Goal: Information Seeking & Learning: Check status

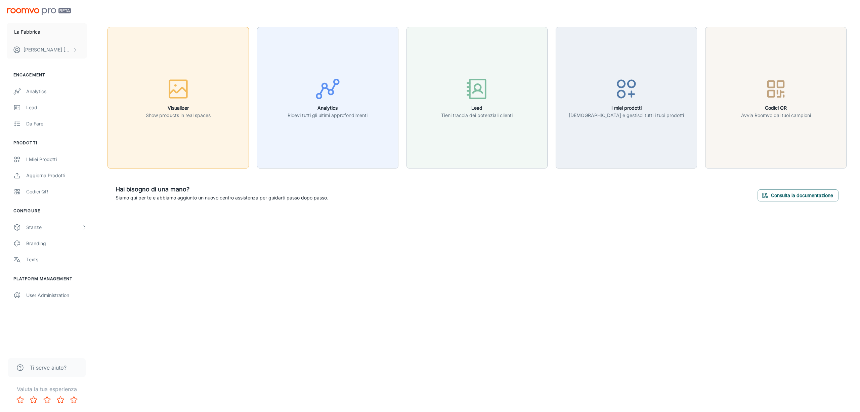
click at [184, 78] on icon "button" at bounding box center [178, 88] width 25 height 25
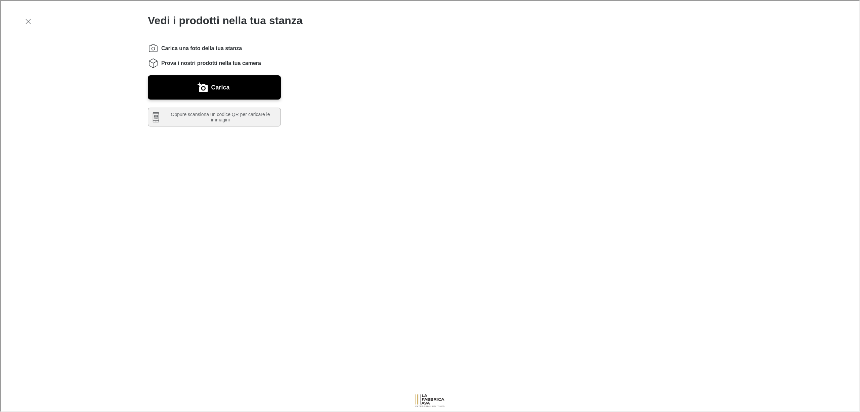
click at [28, 21] on line "button" at bounding box center [27, 20] width 5 height 5
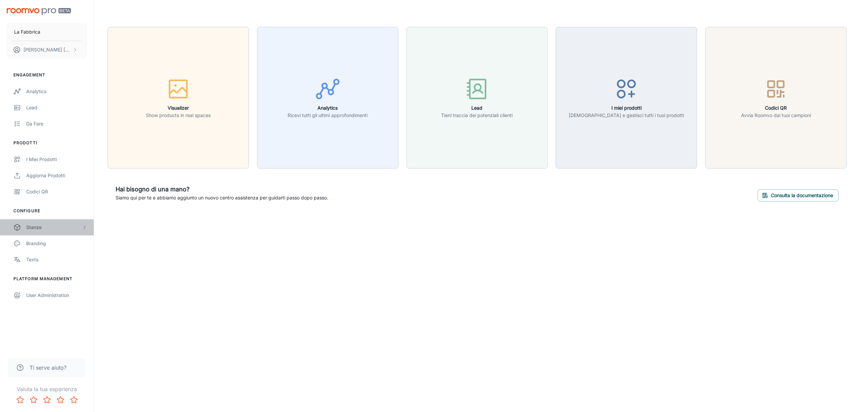
click at [28, 228] on div "Stanze" at bounding box center [53, 226] width 55 height 7
click at [36, 259] on div "Designer Rooms" at bounding box center [56, 259] width 61 height 7
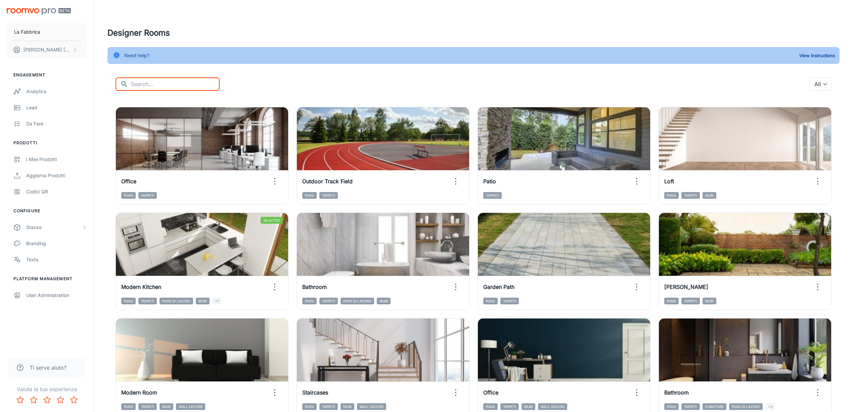
click at [140, 84] on input "text" at bounding box center [175, 83] width 89 height 13
type input "piani"
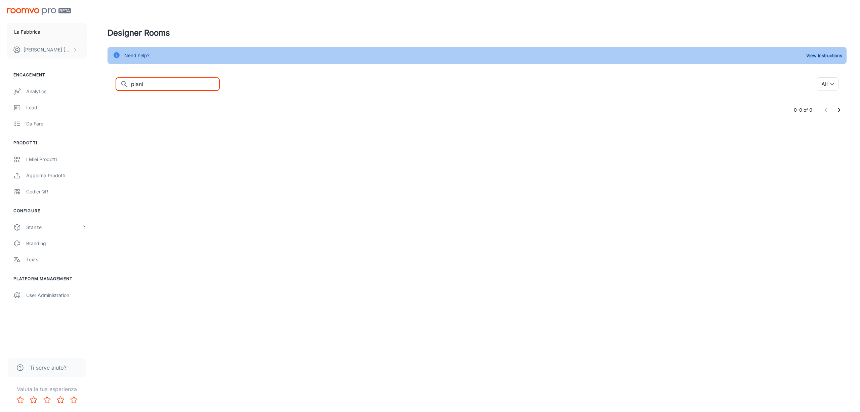
click at [122, 85] on icon at bounding box center [124, 84] width 8 height 8
drag, startPoint x: 155, startPoint y: 84, endPoint x: 117, endPoint y: 87, distance: 38.1
click at [117, 87] on div "​ piani ​" at bounding box center [168, 83] width 104 height 13
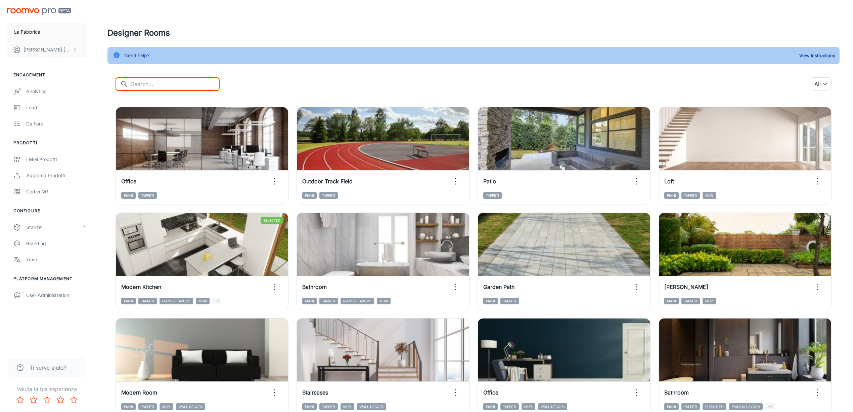
click at [152, 83] on input "text" at bounding box center [175, 83] width 89 height 13
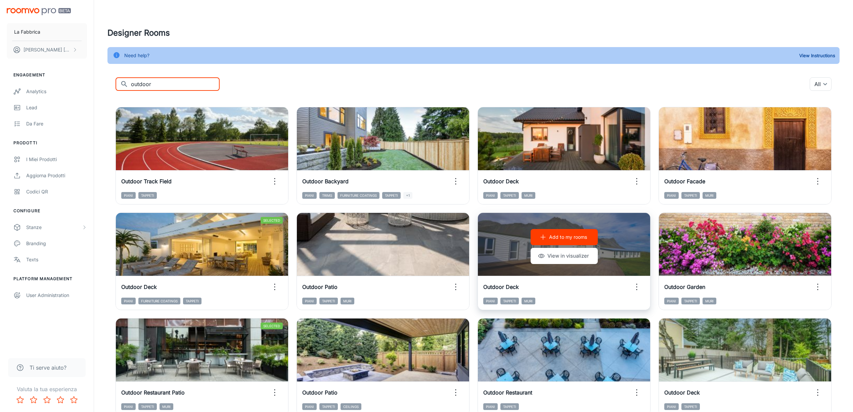
scroll to position [179, 0]
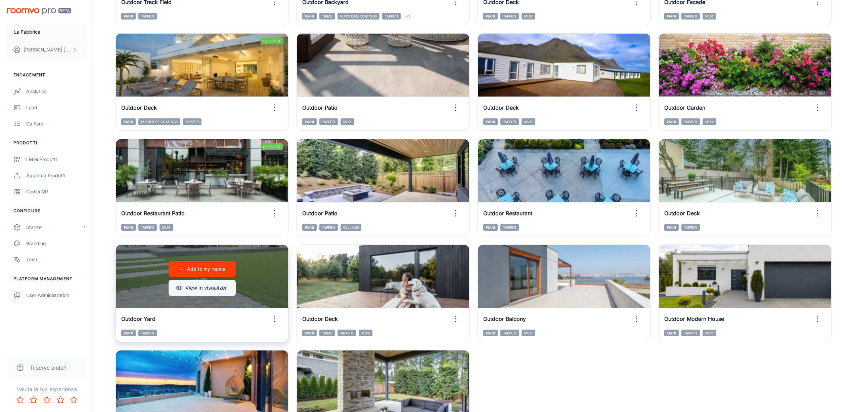
click at [211, 282] on button "View in visualizer" at bounding box center [202, 288] width 67 height 16
click at [203, 269] on p "Add to my rooms" at bounding box center [206, 268] width 38 height 7
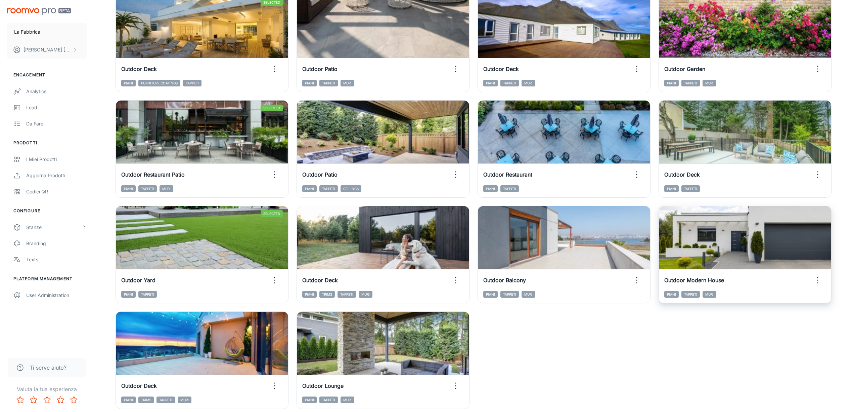
scroll to position [272, 0]
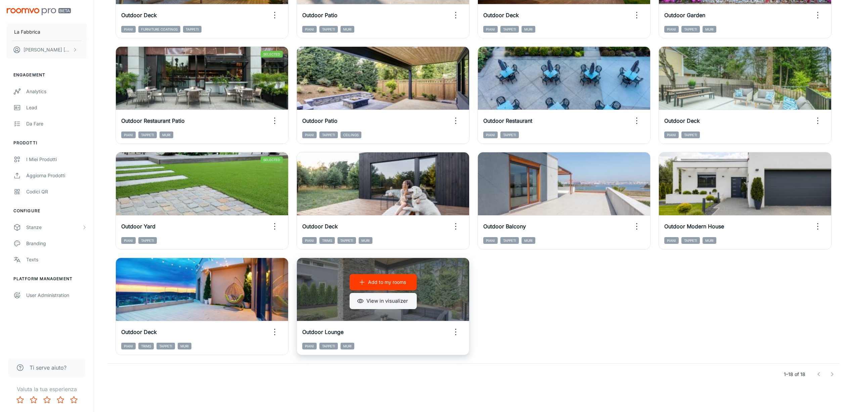
click at [373, 300] on button "View in visualizer" at bounding box center [383, 301] width 67 height 16
click at [376, 283] on p "Add to my rooms" at bounding box center [387, 281] width 38 height 7
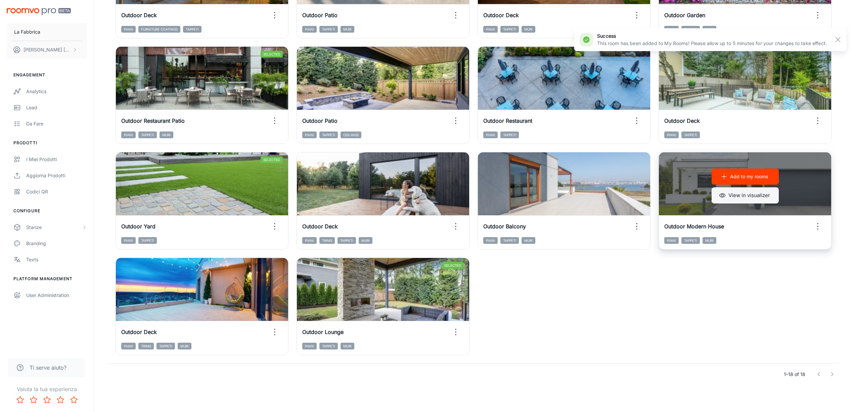
click at [730, 198] on button "View in visualizer" at bounding box center [745, 195] width 67 height 16
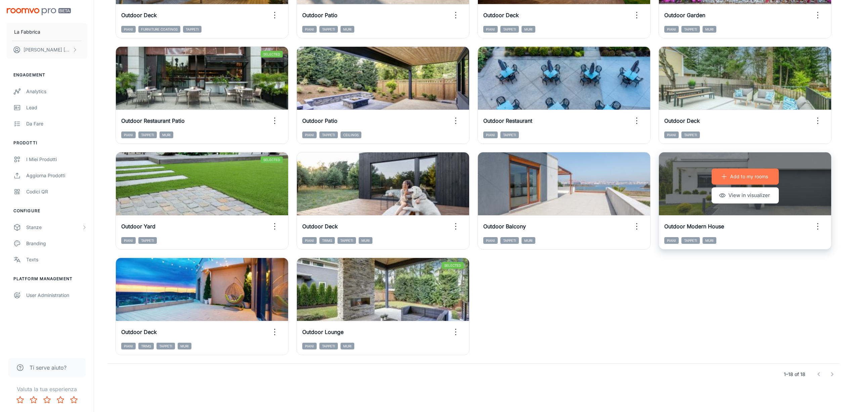
click at [738, 175] on p "Add to my rooms" at bounding box center [749, 176] width 38 height 7
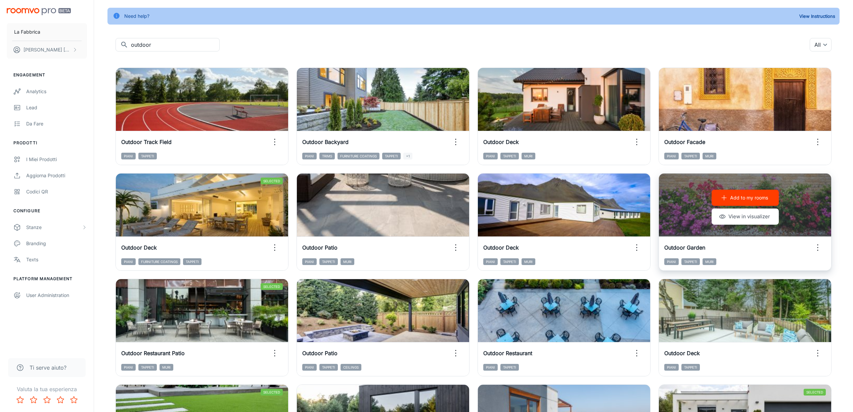
scroll to position [0, 0]
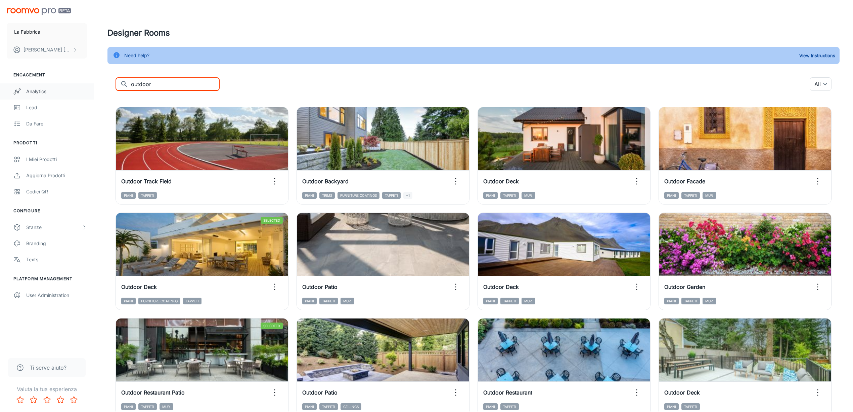
drag, startPoint x: 146, startPoint y: 82, endPoint x: 89, endPoint y: 83, distance: 56.5
click at [89, 83] on div "La Fabbrica [PERSON_NAME] Engagement Analytics Lead Da fare Prodotti I miei pro…" at bounding box center [426, 341] width 853 height 683
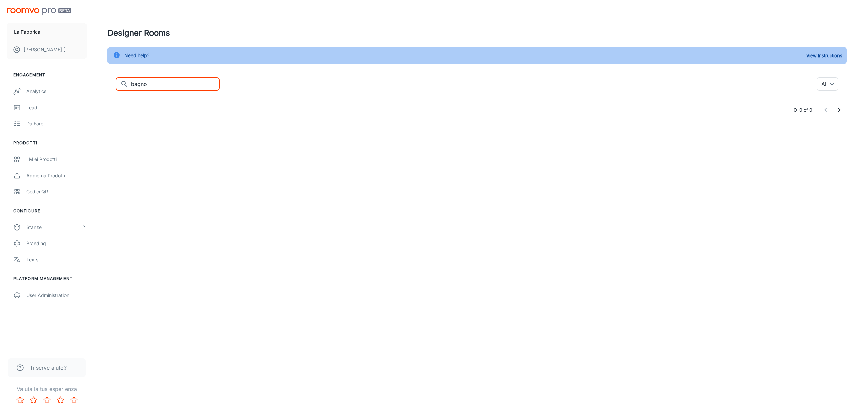
drag, startPoint x: 156, startPoint y: 82, endPoint x: 116, endPoint y: 88, distance: 40.4
click at [116, 88] on div "​ bagno ​" at bounding box center [168, 83] width 104 height 13
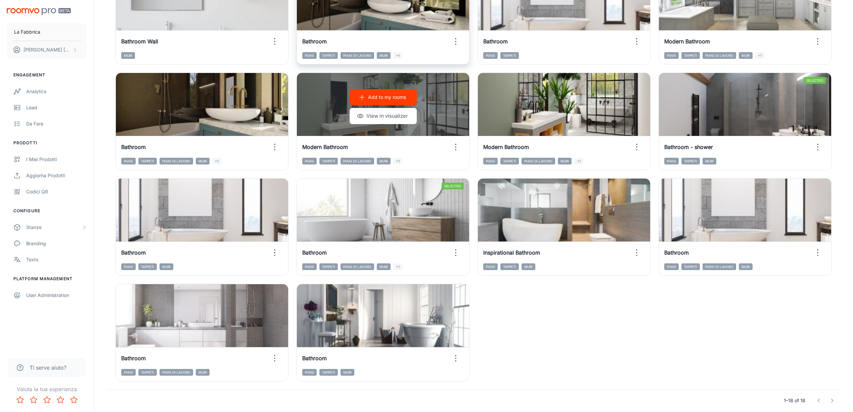
scroll to position [269, 0]
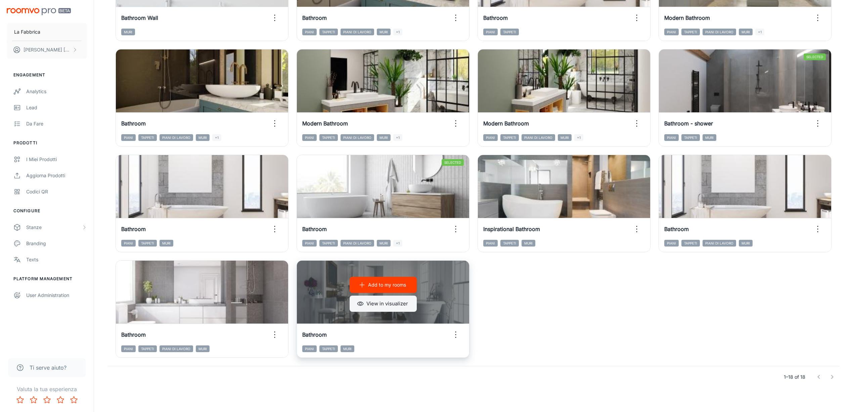
click at [384, 304] on button "View in visualizer" at bounding box center [383, 303] width 67 height 16
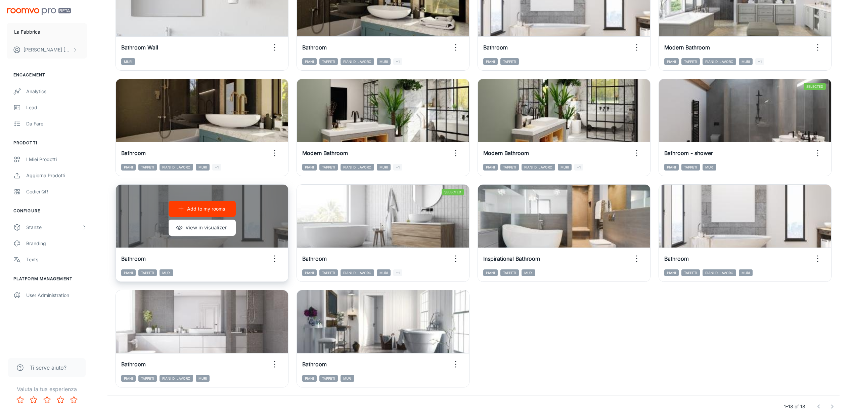
scroll to position [224, 0]
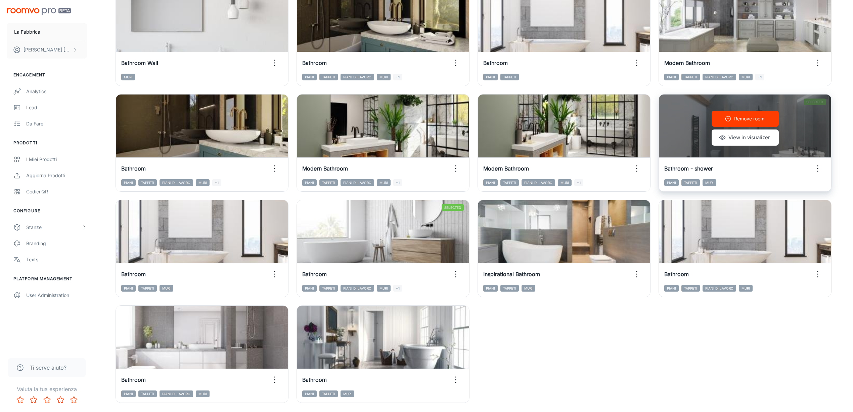
click at [686, 136] on div "Remove room View in visualizer" at bounding box center [745, 127] width 172 height 67
click at [753, 138] on button "View in visualizer" at bounding box center [745, 137] width 67 height 16
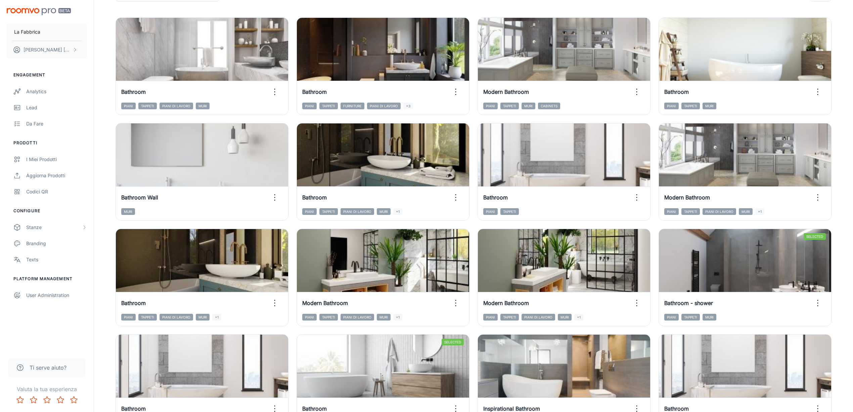
scroll to position [0, 0]
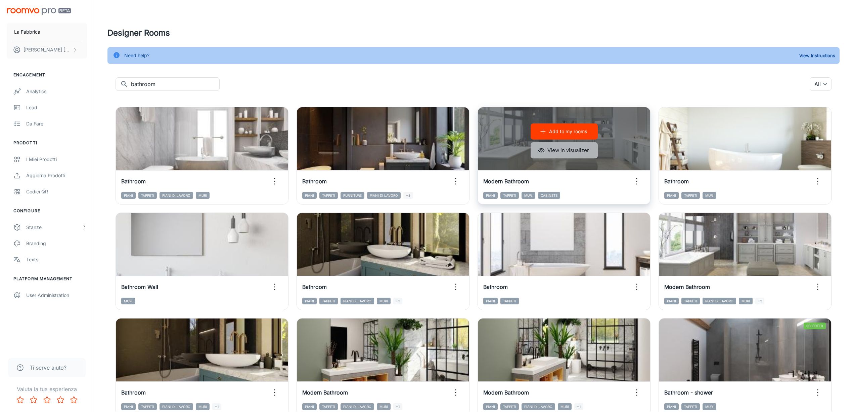
click at [569, 150] on button "View in visualizer" at bounding box center [564, 150] width 67 height 16
click at [567, 131] on p "Add to my rooms" at bounding box center [568, 131] width 38 height 7
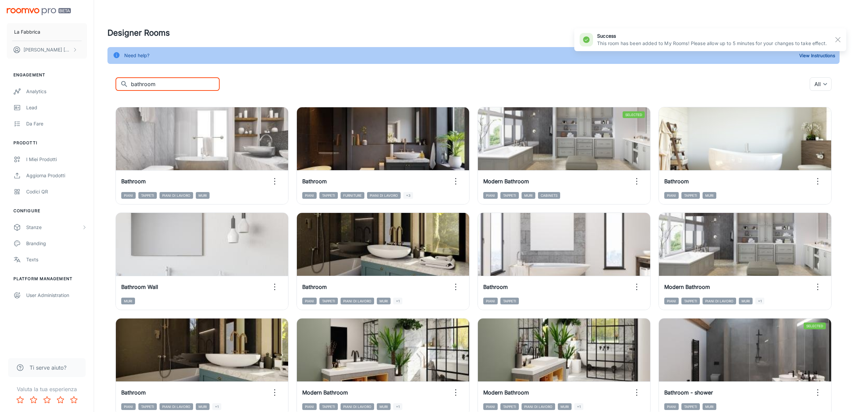
drag, startPoint x: 163, startPoint y: 85, endPoint x: 93, endPoint y: 86, distance: 69.9
click at [93, 86] on div "La Fabbrica [PERSON_NAME] Engagement Analytics Lead Da fare Prodotti I miei pro…" at bounding box center [426, 341] width 853 height 683
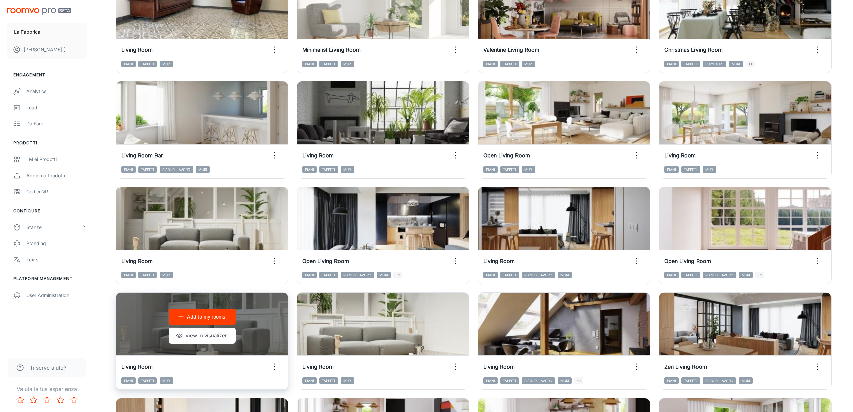
scroll to position [588, 0]
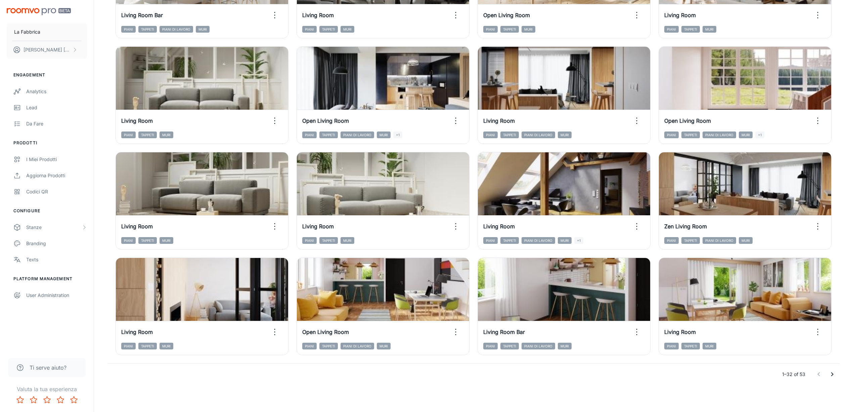
type input "living"
click at [831, 372] on icon "Go to next page" at bounding box center [833, 374] width 8 height 8
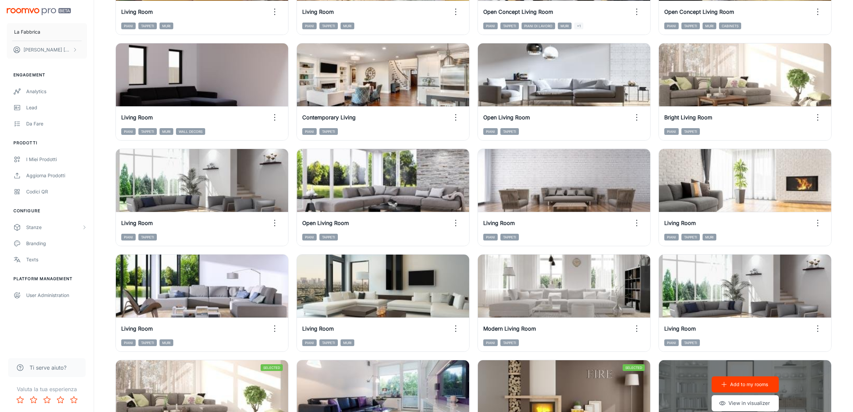
scroll to position [153, 0]
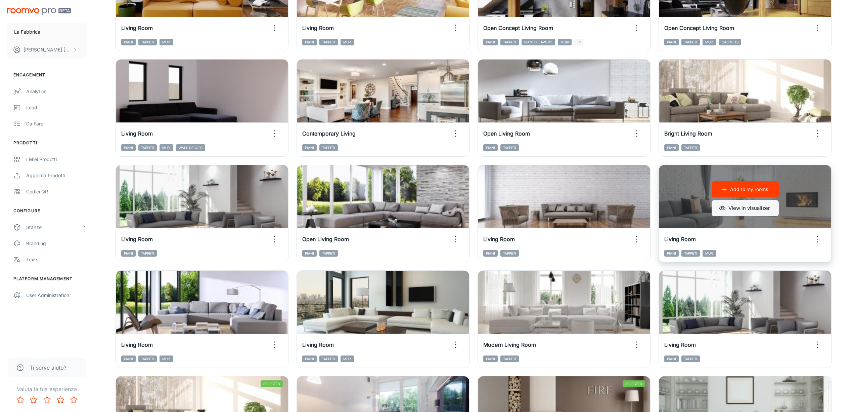
click at [749, 209] on button "View in visualizer" at bounding box center [745, 208] width 67 height 16
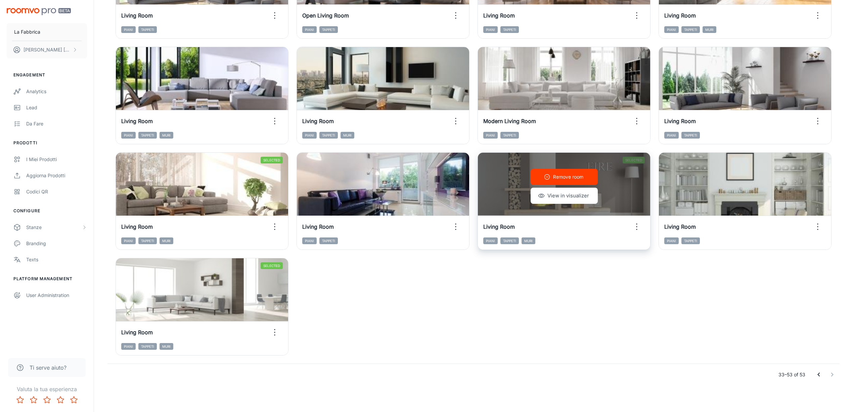
scroll to position [377, 0]
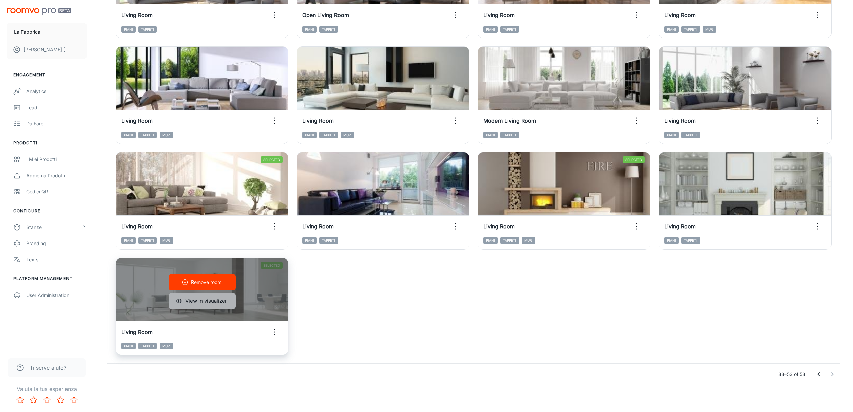
click at [203, 300] on button "View in visualizer" at bounding box center [202, 301] width 67 height 16
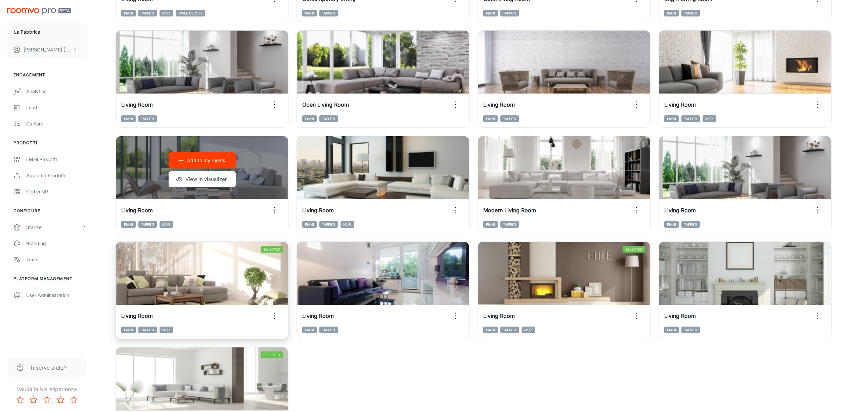
scroll to position [243, 0]
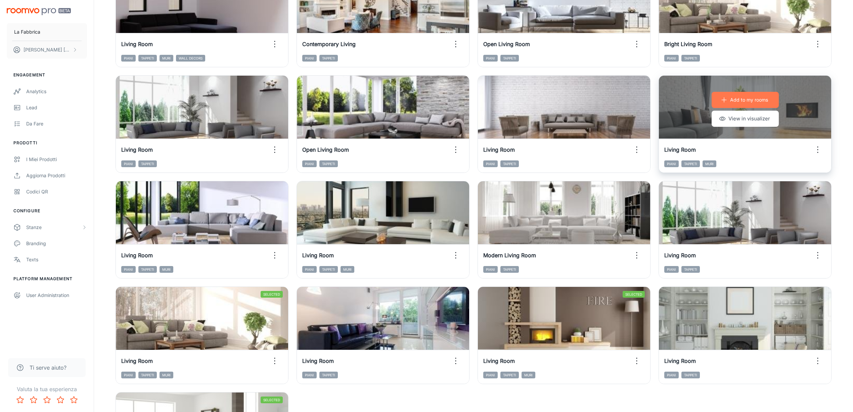
click at [752, 99] on p "Add to my rooms" at bounding box center [749, 99] width 38 height 7
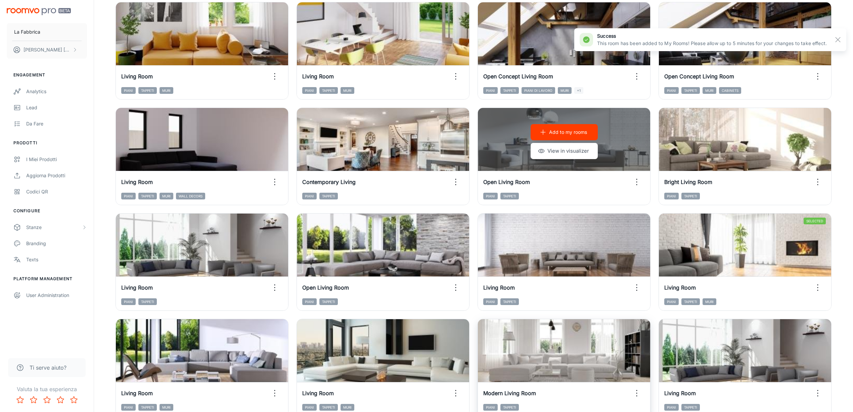
scroll to position [19, 0]
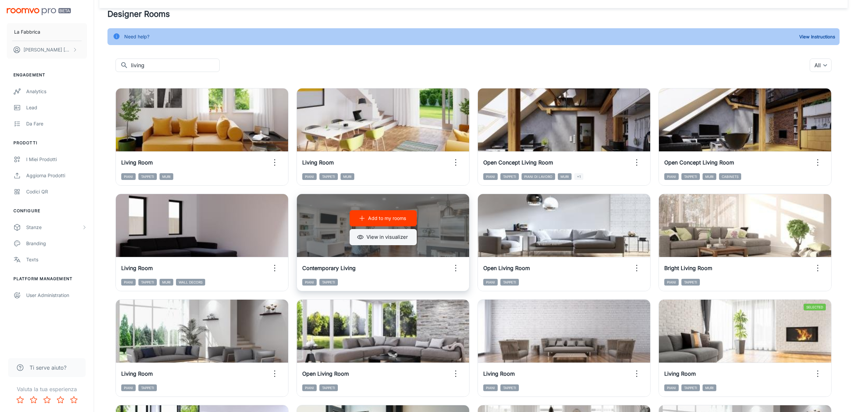
click at [389, 238] on button "View in visualizer" at bounding box center [383, 237] width 67 height 16
click at [387, 216] on p "Add to my rooms" at bounding box center [387, 217] width 38 height 7
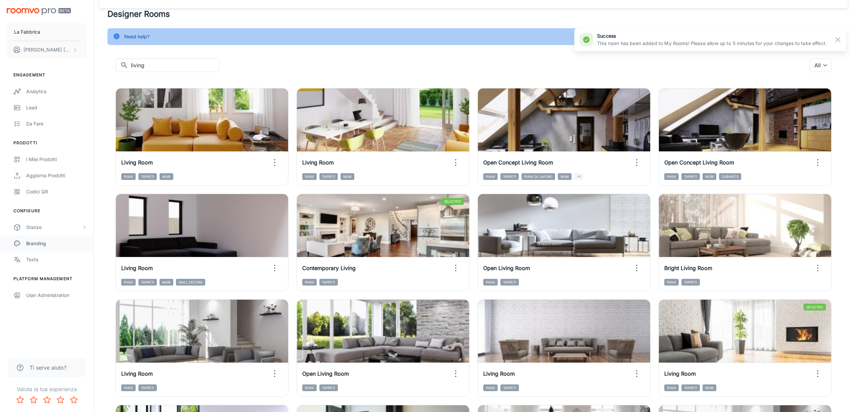
click at [37, 245] on div "Branding" at bounding box center [56, 243] width 61 height 7
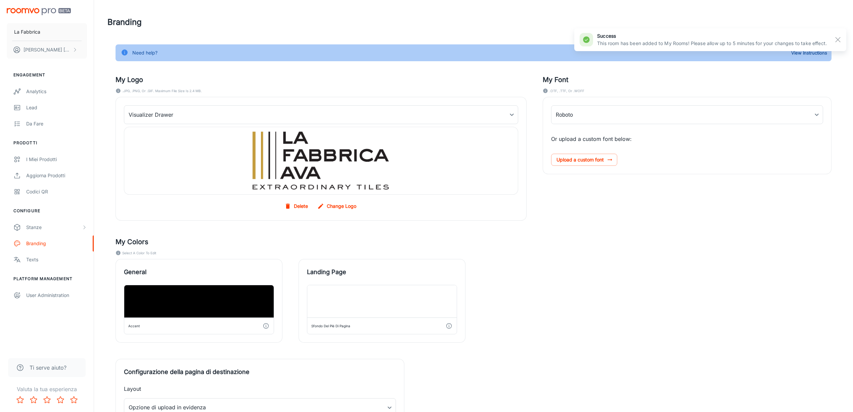
type input "myriadproregular', 'Roboto"
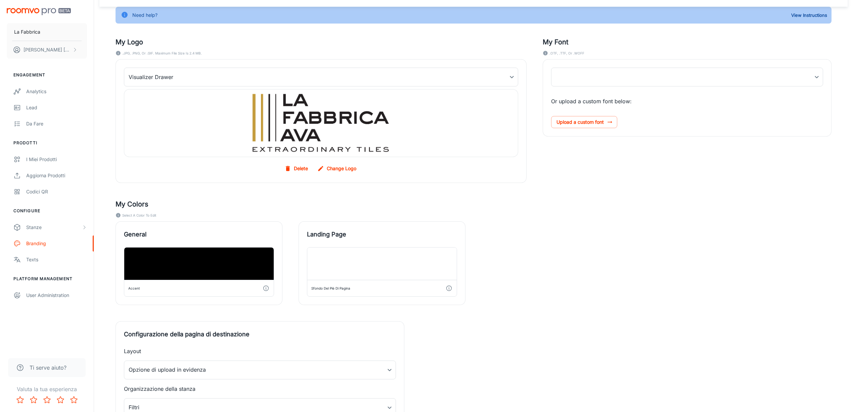
scroll to position [99, 0]
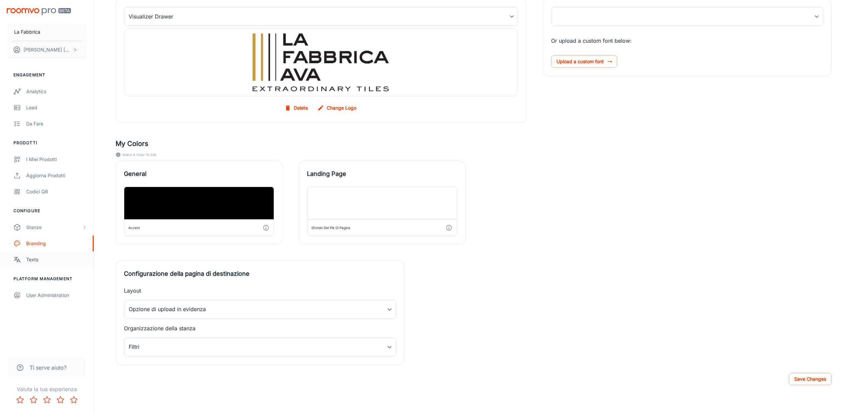
click at [34, 263] on link "Texts" at bounding box center [47, 259] width 94 height 16
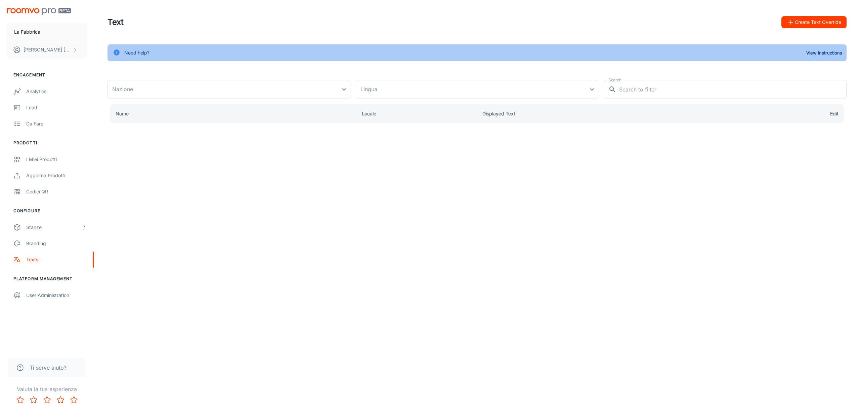
type input "[GEOGRAPHIC_DATA]"
type input "it-it"
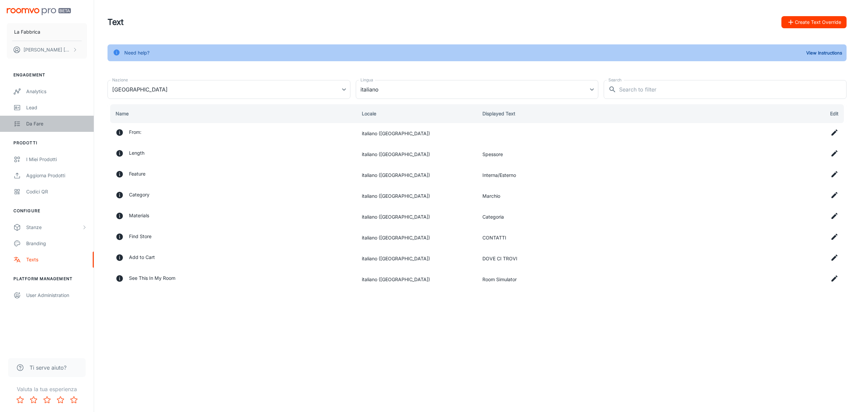
click at [35, 122] on div "Da fare" at bounding box center [56, 123] width 61 height 7
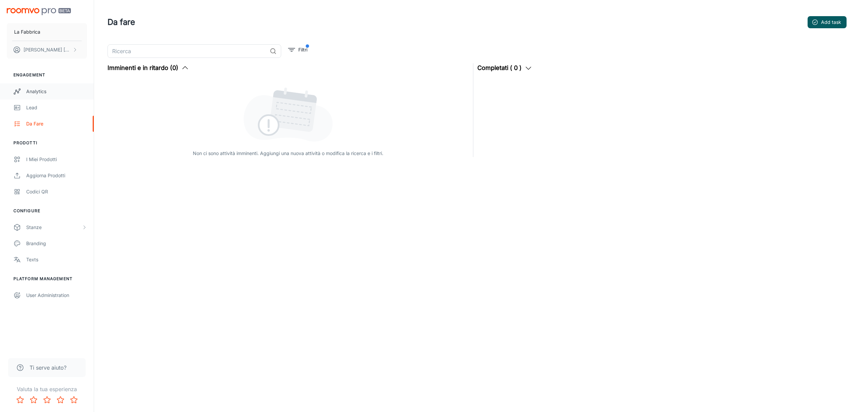
click at [42, 90] on div "Analytics" at bounding box center [56, 91] width 61 height 7
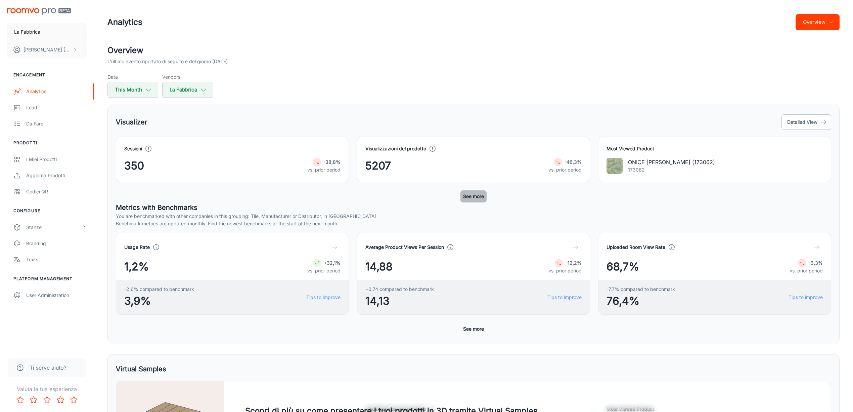
click at [476, 195] on button "See more" at bounding box center [474, 196] width 26 height 12
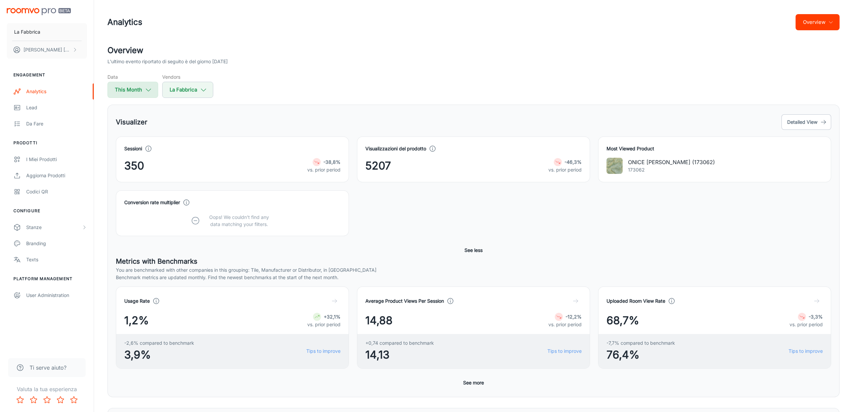
click at [145, 89] on icon "button" at bounding box center [148, 89] width 7 height 7
select select "8"
select select "2025"
select select "8"
select select "2025"
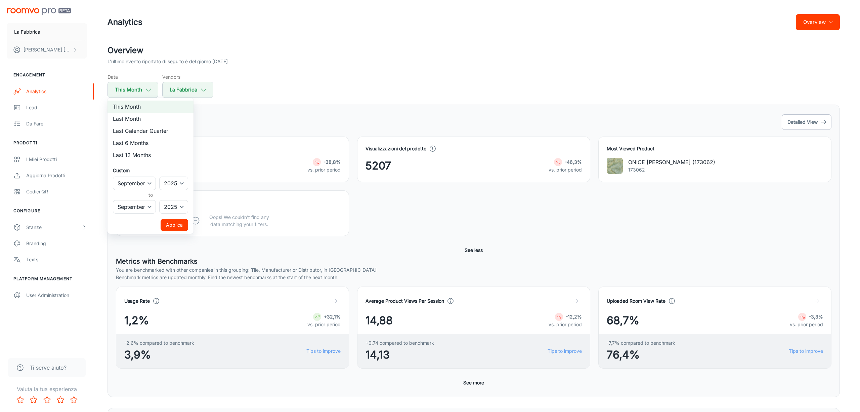
click at [136, 121] on li "Last Month" at bounding box center [151, 119] width 86 height 12
select select "7"
click at [172, 224] on button "Applica" at bounding box center [175, 225] width 28 height 12
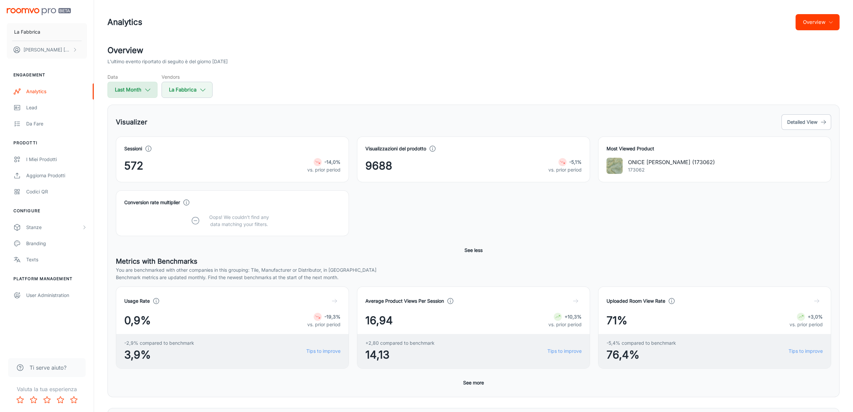
click at [150, 90] on icon "button" at bounding box center [147, 89] width 7 height 7
select select "7"
select select "2025"
select select "7"
select select "2025"
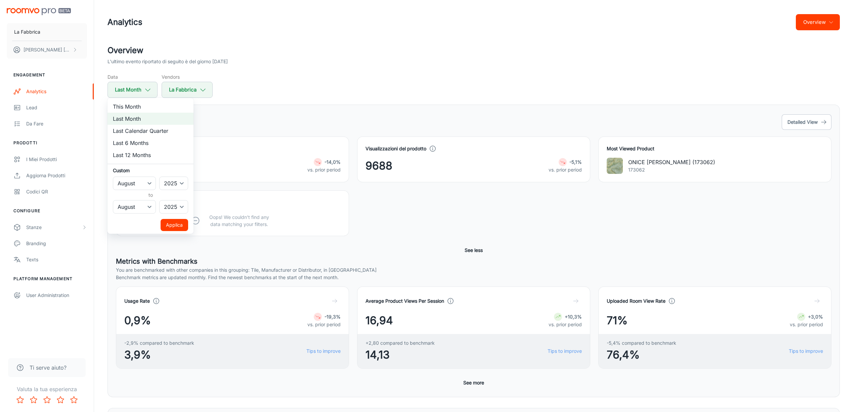
click at [143, 142] on li "Last 6 Months" at bounding box center [151, 143] width 86 height 12
select select "2"
click at [168, 220] on button "Applica" at bounding box center [175, 225] width 28 height 12
